Goal: Transaction & Acquisition: Subscribe to service/newsletter

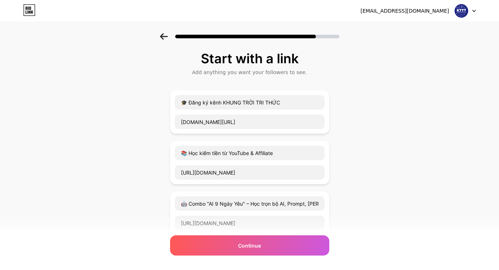
scroll to position [23, 0]
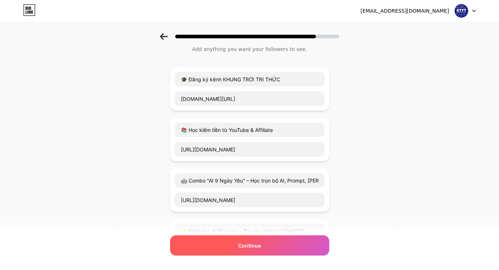
click at [284, 248] on div "Continue" at bounding box center [249, 246] width 159 height 20
click at [249, 248] on span "Continue" at bounding box center [249, 246] width 23 height 8
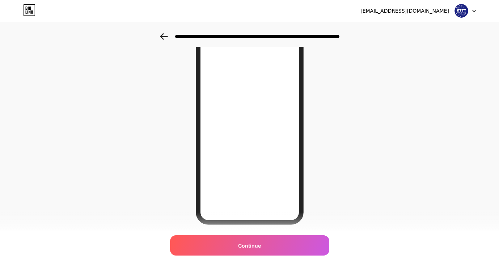
scroll to position [93, 0]
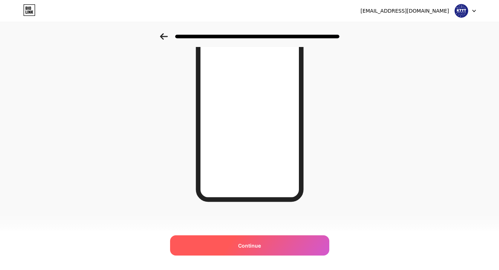
click at [266, 245] on div "Continue" at bounding box center [249, 246] width 159 height 20
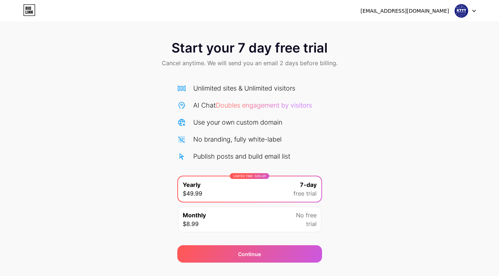
click at [437, 147] on div "Start your 7 day free trial Cancel anytime. We will send you an email 2 days be…" at bounding box center [249, 147] width 499 height 229
click at [309, 219] on span "No free" at bounding box center [306, 215] width 21 height 9
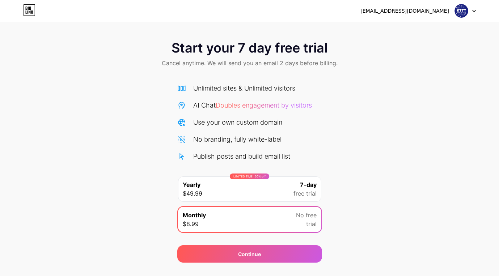
click at [310, 218] on span "No free" at bounding box center [306, 215] width 21 height 9
click at [366, 94] on div "Start your 7 day free trial Cancel anytime. We will send you an email 2 days be…" at bounding box center [249, 147] width 499 height 229
click at [473, 10] on icon at bounding box center [474, 11] width 3 height 2
click at [432, 63] on div "Start your 7 day free trial Cancel anytime. We will send you an email 2 days be…" at bounding box center [249, 54] width 499 height 43
click at [28, 10] on icon at bounding box center [29, 10] width 12 height 12
